Goal: Navigation & Orientation: Find specific page/section

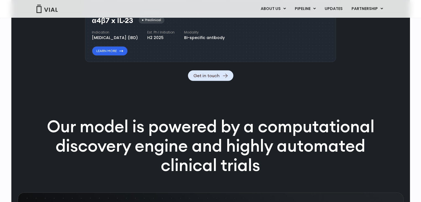
scroll to position [644, 0]
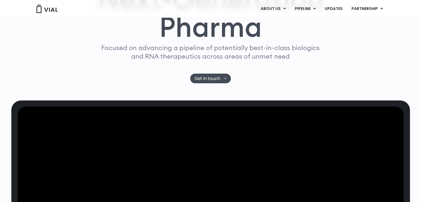
scroll to position [55, 0]
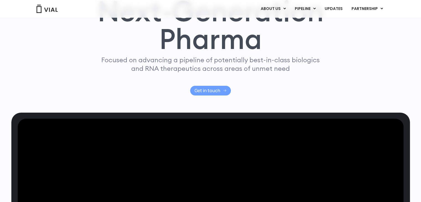
click at [211, 90] on span "Get in touch" at bounding box center [208, 91] width 26 height 4
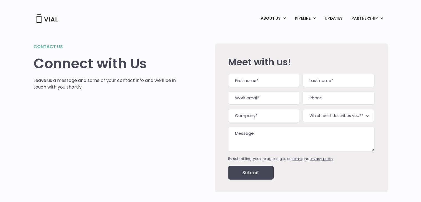
click at [49, 18] on img at bounding box center [47, 18] width 22 height 8
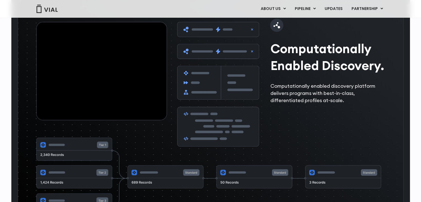
scroll to position [727, 0]
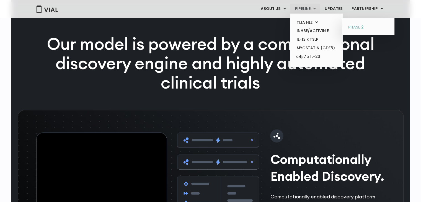
click at [353, 27] on link "PHASE 2" at bounding box center [368, 27] width 48 height 9
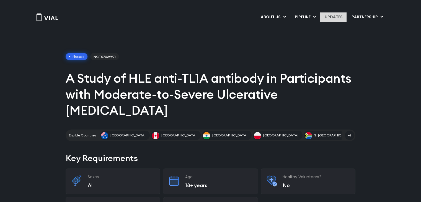
click at [334, 15] on link "UPDATES" at bounding box center [333, 16] width 27 height 9
